Goal: Task Accomplishment & Management: Manage account settings

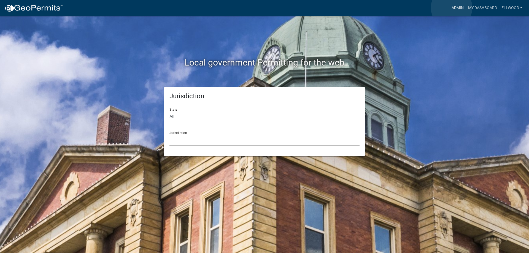
click at [452, 8] on link "Admin" at bounding box center [457, 8] width 17 height 10
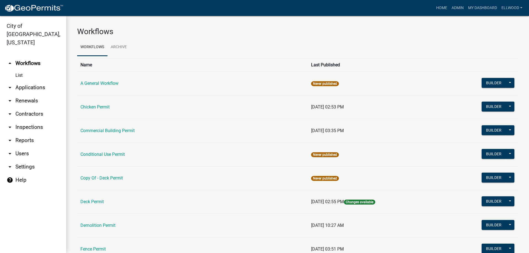
click at [23, 81] on link "arrow_drop_down Applications" at bounding box center [33, 87] width 66 height 13
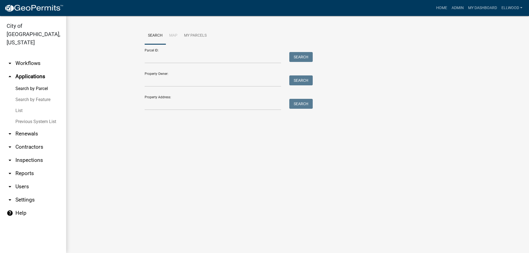
click at [26, 116] on link "Previous System List" at bounding box center [33, 121] width 66 height 11
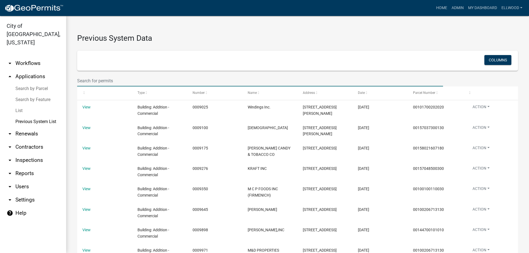
click at [100, 79] on input "text" at bounding box center [260, 80] width 366 height 11
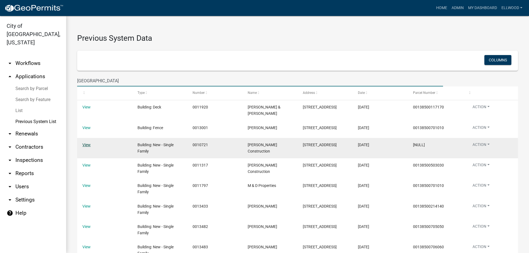
type input "[GEOGRAPHIC_DATA]"
click at [87, 147] on link "View" at bounding box center [86, 145] width 8 height 4
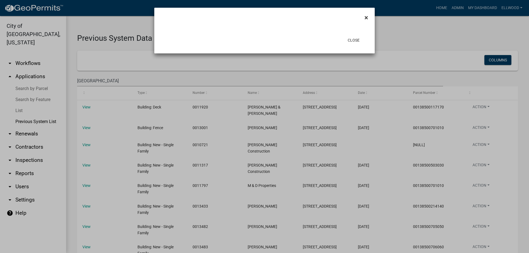
click at [365, 18] on span "×" at bounding box center [366, 18] width 4 height 8
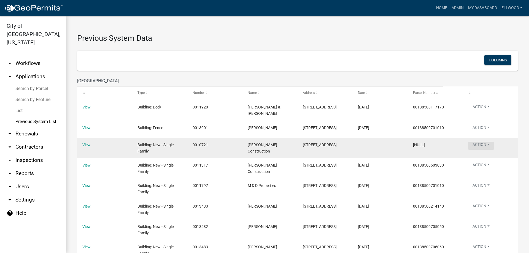
click at [488, 147] on button "Action" at bounding box center [481, 146] width 26 height 8
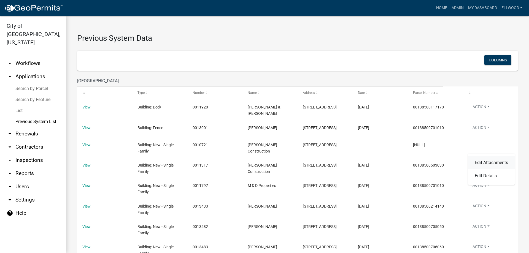
click at [484, 163] on link "Edit Attachments" at bounding box center [491, 162] width 47 height 13
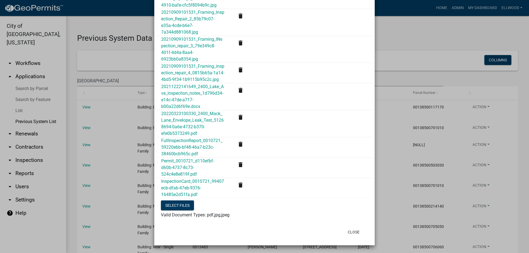
scroll to position [637, 0]
click at [205, 158] on div "Permit_0010721_d110efbf-d60b-4737-8c73-524c4e8e819f.pdf" at bounding box center [193, 168] width 72 height 20
click at [209, 162] on link "Permit_0010721_d110efbf-d60b-4737-8c73-524c4e8e819f.pdf" at bounding box center [187, 167] width 53 height 18
click at [352, 233] on button "Close" at bounding box center [353, 232] width 21 height 10
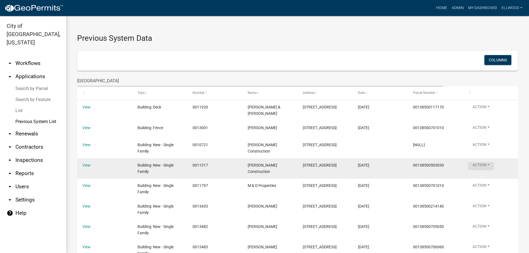
click at [480, 170] on button "Action" at bounding box center [481, 166] width 26 height 8
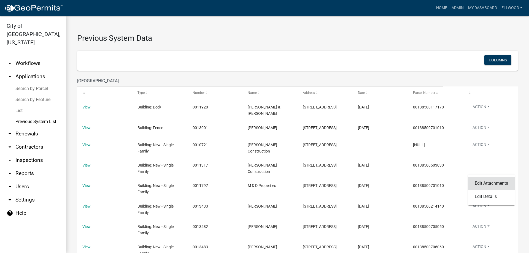
click at [489, 186] on link "Edit Attachments" at bounding box center [491, 183] width 47 height 13
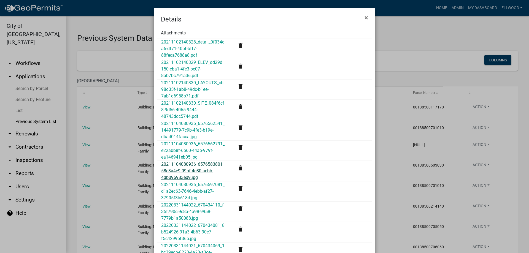
scroll to position [141, 0]
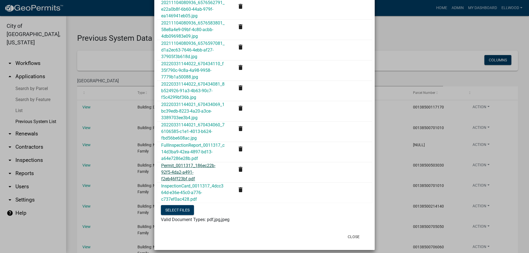
click at [188, 168] on link "Permit_0011317_186ec22b-92f5-4da2-a491-f2eb46ff23bf.pdf" at bounding box center [188, 172] width 54 height 18
click at [355, 232] on button "Close" at bounding box center [353, 237] width 21 height 10
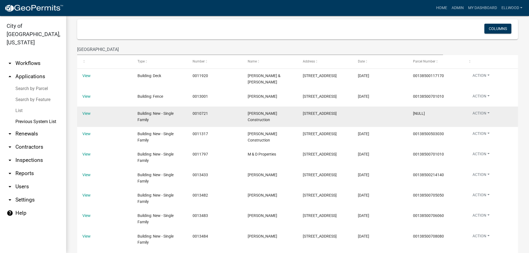
scroll to position [63, 0]
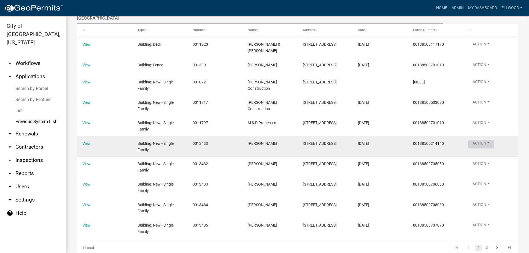
click at [483, 147] on button "Action" at bounding box center [481, 145] width 26 height 8
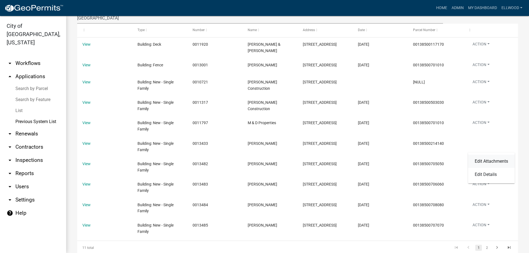
click at [483, 163] on link "Edit Attachments" at bounding box center [491, 161] width 47 height 13
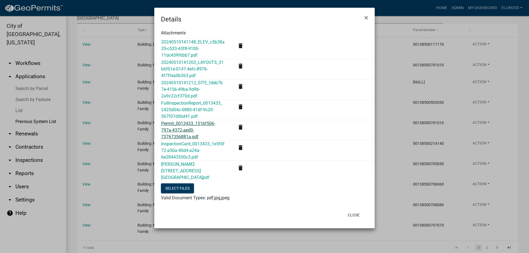
click at [180, 133] on link "Permit_0013433_151bf506-797a-4372-aed0-73767356881a.pdf" at bounding box center [188, 130] width 54 height 18
click at [358, 213] on button "Close" at bounding box center [353, 215] width 21 height 10
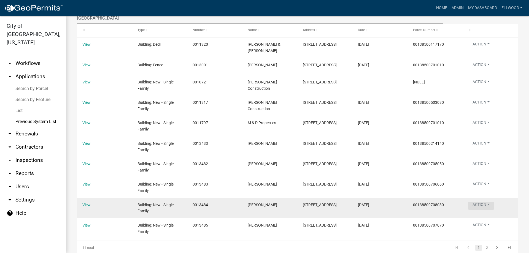
click at [478, 210] on button "Action" at bounding box center [481, 206] width 26 height 8
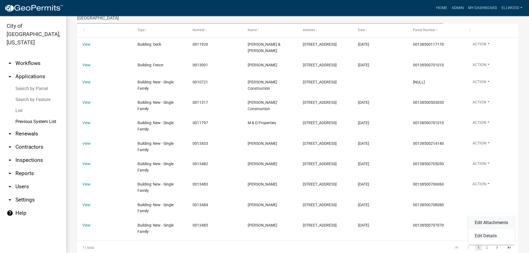
click at [479, 222] on link "Edit Attachments" at bounding box center [491, 222] width 47 height 13
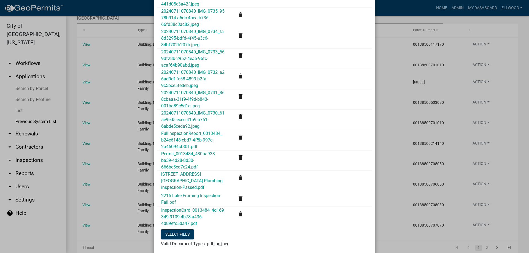
scroll to position [188, 0]
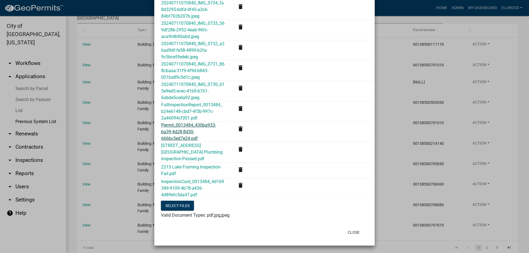
click at [180, 141] on link "Permit_0013484_430ba933-ba39-4d28-8d30-666bc5ed7e24.pdf" at bounding box center [188, 132] width 55 height 18
